Goal: Task Accomplishment & Management: Use online tool/utility

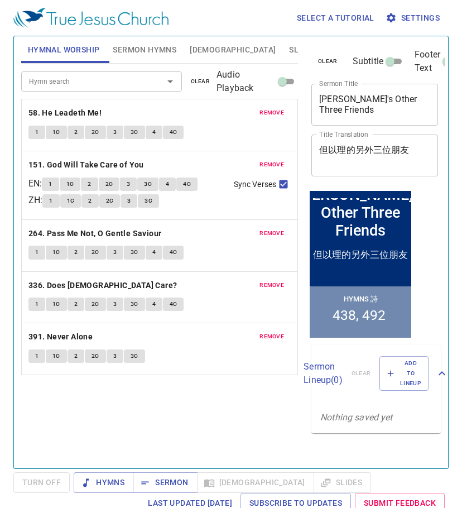
click at [260, 110] on span "remove" at bounding box center [271, 113] width 25 height 10
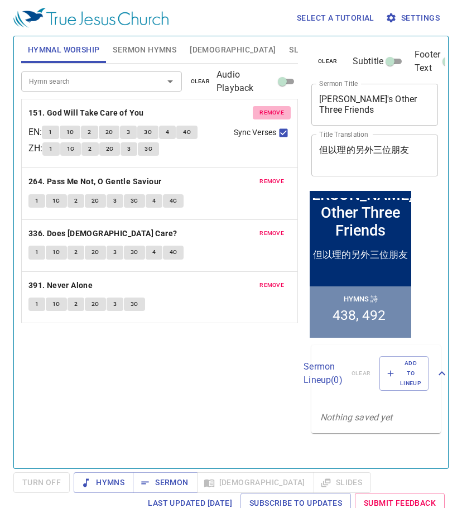
click at [260, 110] on span "remove" at bounding box center [271, 113] width 25 height 10
click at [260, 176] on span "remove" at bounding box center [271, 181] width 25 height 10
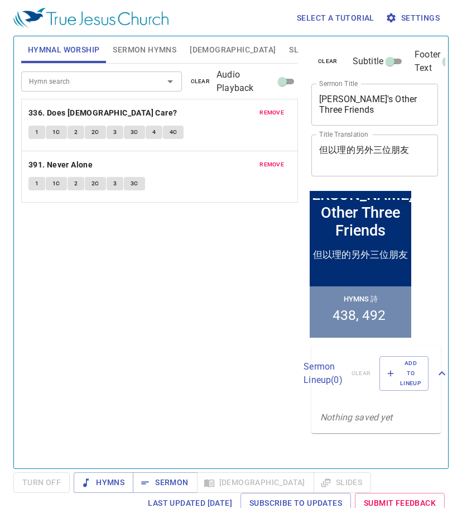
click at [261, 110] on span "remove" at bounding box center [271, 113] width 25 height 10
click at [262, 160] on span "remove" at bounding box center [271, 165] width 25 height 10
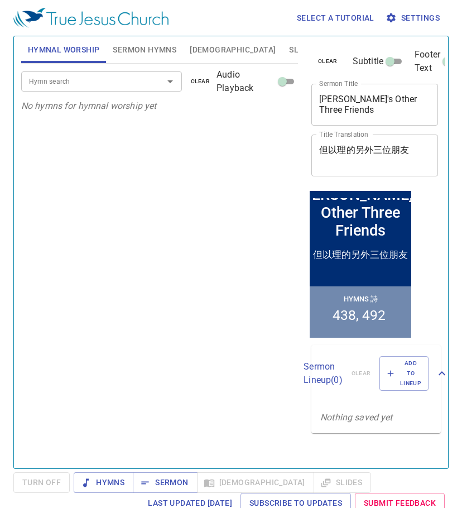
click at [263, 110] on p "No hymns for hymnal worship yet" at bounding box center [159, 105] width 277 height 13
click at [413, 113] on textarea "Daniel's Other Three Friends" at bounding box center [374, 104] width 111 height 21
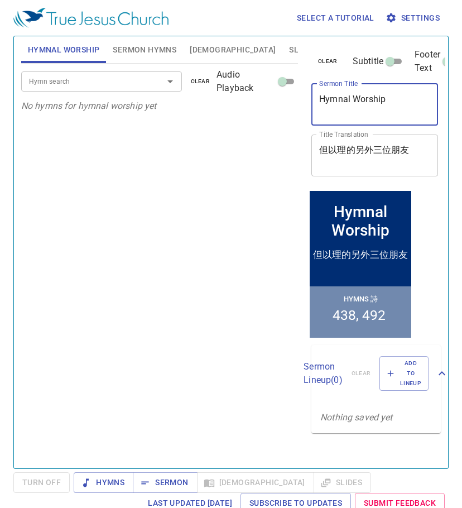
type textarea "Hymnal Worship"
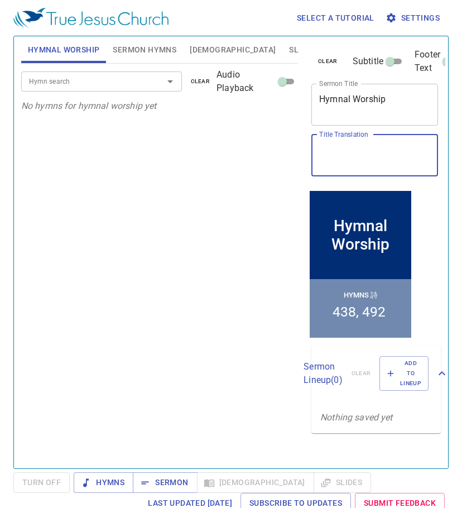
click at [154, 50] on span "Sermon Hymns" at bounding box center [145, 50] width 64 height 14
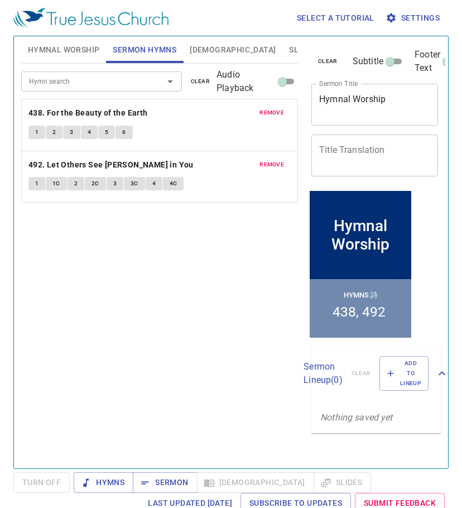
click at [275, 114] on span "remove" at bounding box center [271, 113] width 25 height 10
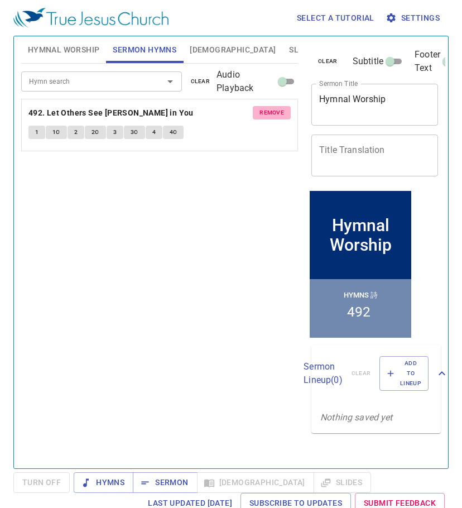
click at [275, 114] on span "remove" at bounding box center [271, 113] width 25 height 10
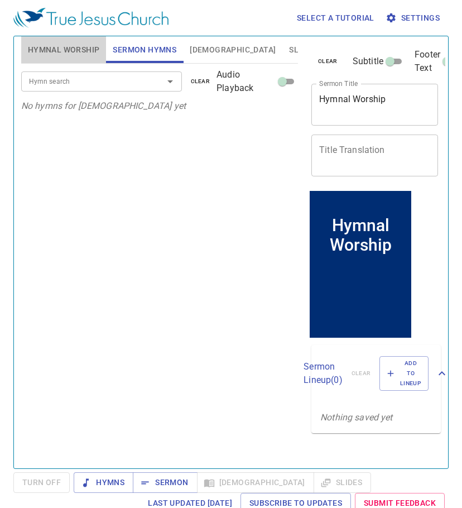
click at [64, 48] on span "Hymnal Worship" at bounding box center [64, 50] width 72 height 14
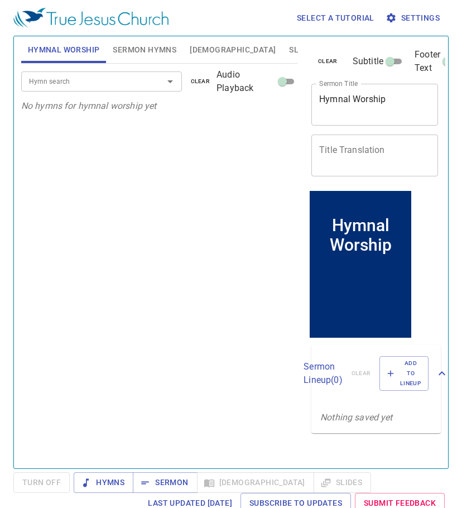
click at [110, 86] on input "Hymn search" at bounding box center [85, 81] width 121 height 13
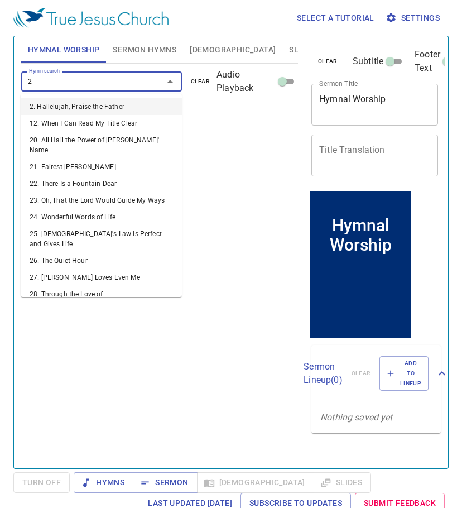
type input "27"
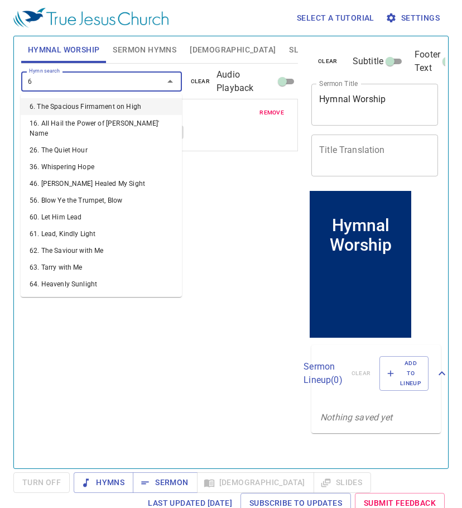
type input "63"
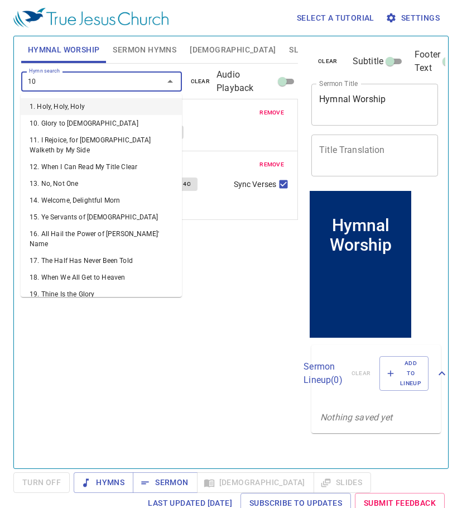
type input "108"
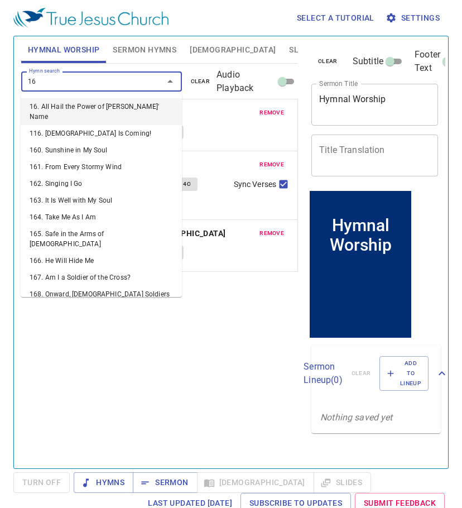
type input "162"
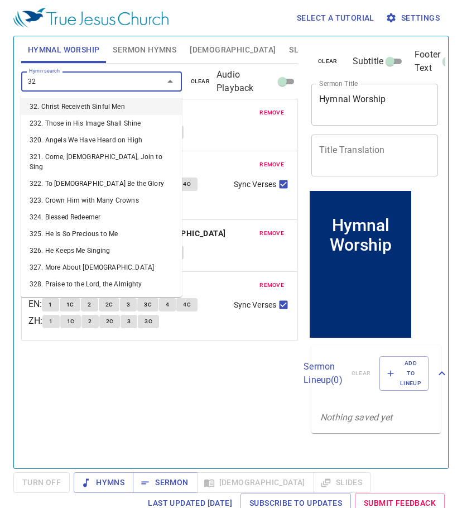
type input "326"
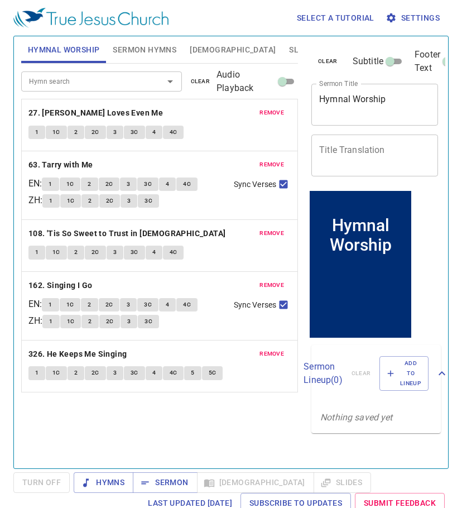
click at [216, 440] on div "Hymn search Hymn search clear Audio Playback remove 27. Jesus Loves Even Me 1 1…" at bounding box center [159, 261] width 277 height 395
click at [94, 475] on button "Hymns" at bounding box center [104, 482] width 60 height 21
click at [226, 437] on div "Hymn search Hymn search clear Audio Playback remove 27. Jesus Loves Even Me 1 1…" at bounding box center [159, 261] width 277 height 395
click at [394, 94] on textarea "Hymnal Worship" at bounding box center [374, 104] width 111 height 21
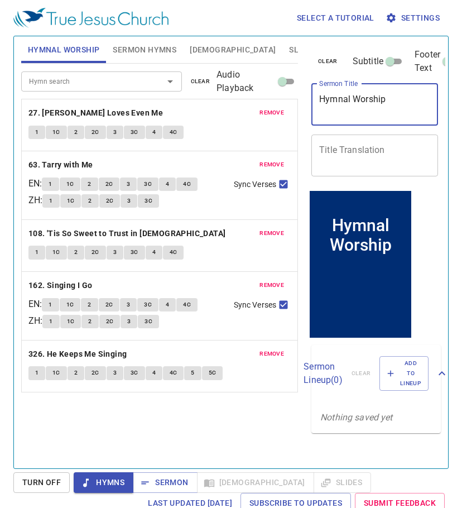
click at [394, 94] on textarea "Hymnal Worship" at bounding box center [374, 104] width 111 height 21
type textarea "Hymnal Fellowship"
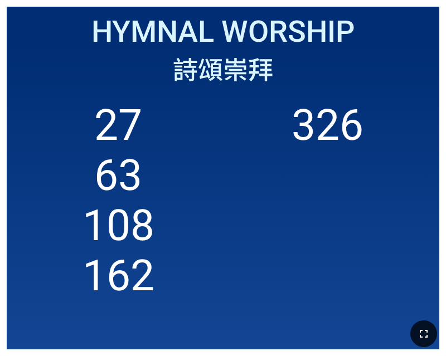
click at [427, 329] on icon "button" at bounding box center [423, 333] width 13 height 13
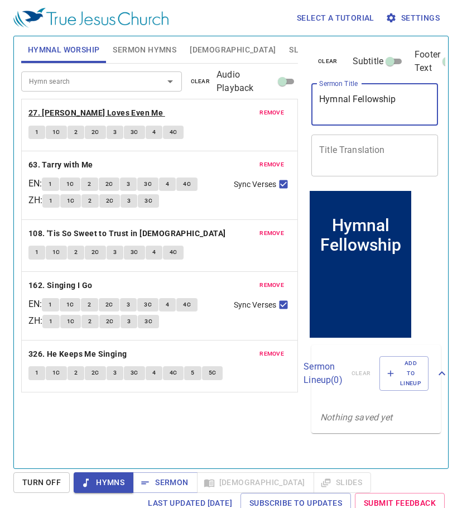
click at [113, 113] on b "27. [PERSON_NAME] Loves Even Me" at bounding box center [95, 113] width 134 height 14
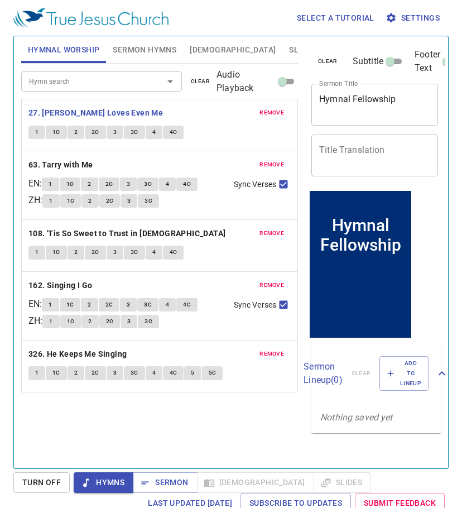
click at [36, 134] on span "1" at bounding box center [36, 132] width 3 height 10
click at [53, 134] on span "1C" at bounding box center [56, 132] width 8 height 10
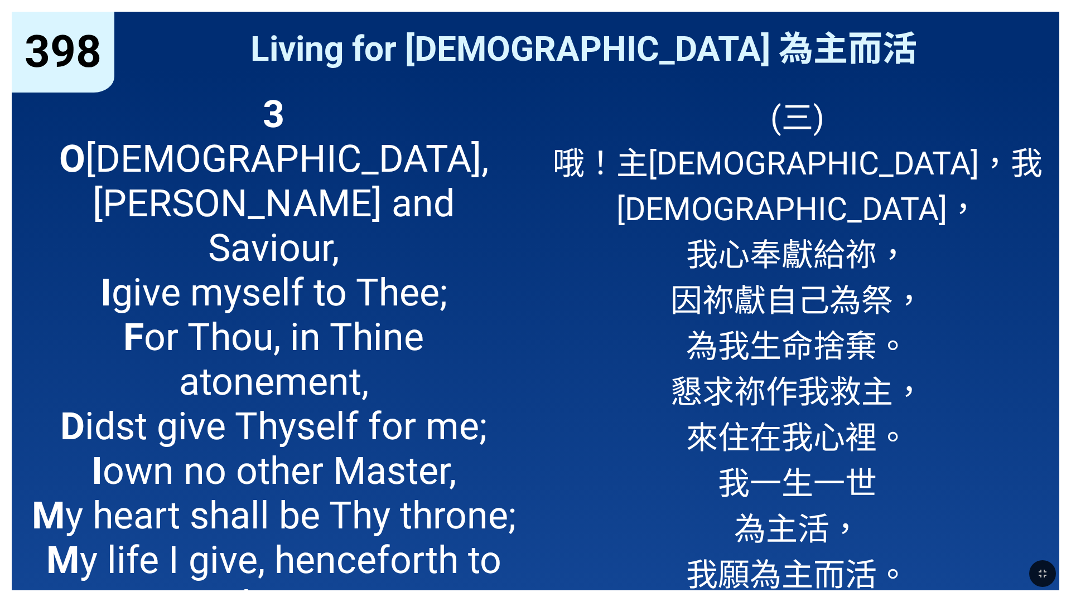
click at [797, 105] on span "(三) 哦！主[DEMOGRAPHIC_DATA]，我救主， 我心奉獻給[DEMOGRAPHIC_DATA]， 因祢獻自己為祭， 為我生命捨棄。 懇求祢作我救…" at bounding box center [798, 343] width 500 height 503
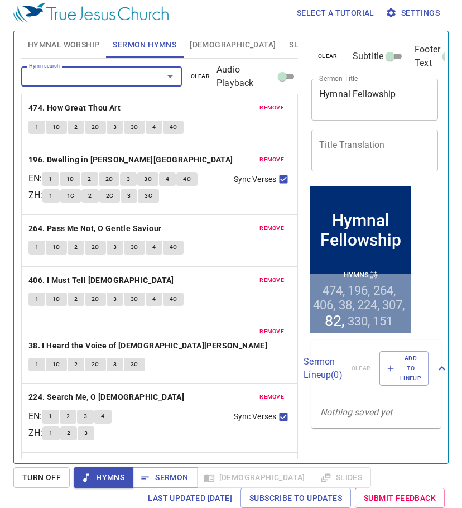
scroll to position [221, 0]
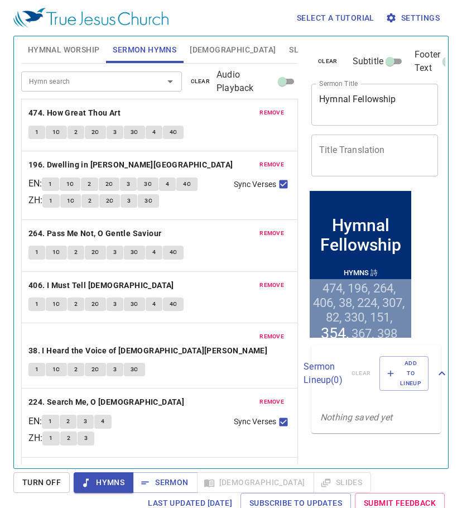
scroll to position [376, 0]
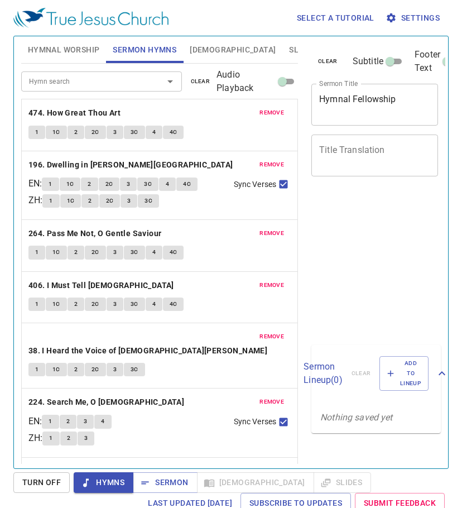
scroll to position [5, 0]
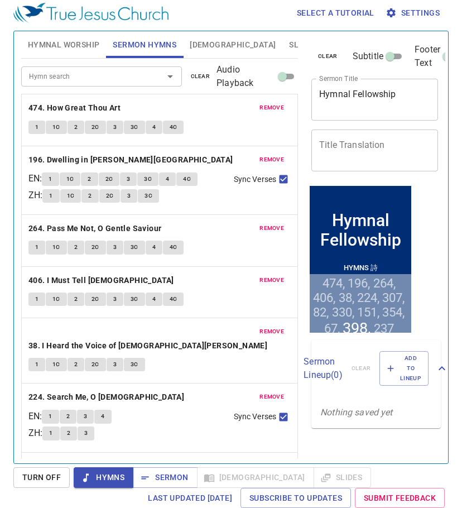
scroll to position [446, 0]
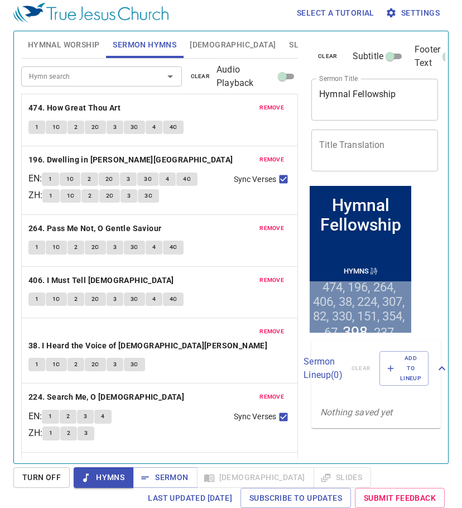
scroll to position [446, 0]
